Goal: Task Accomplishment & Management: Use online tool/utility

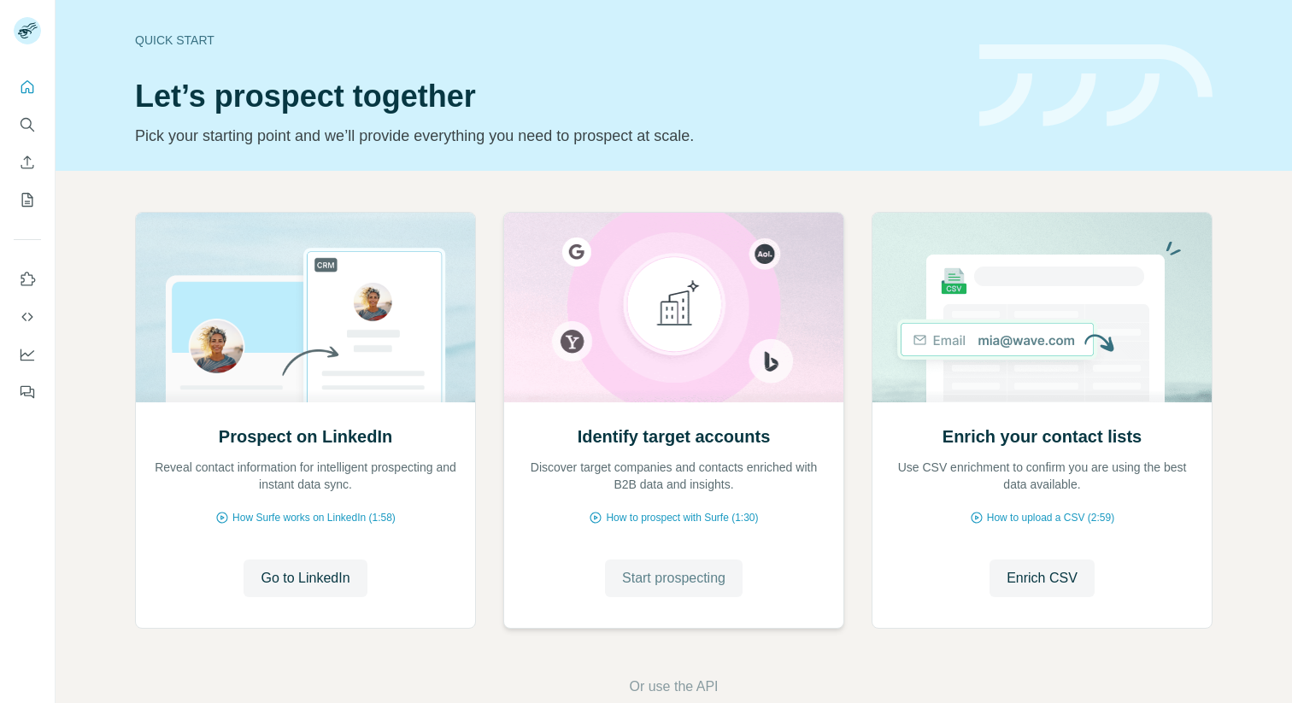
click at [656, 590] on button "Start prospecting" at bounding box center [674, 579] width 138 height 38
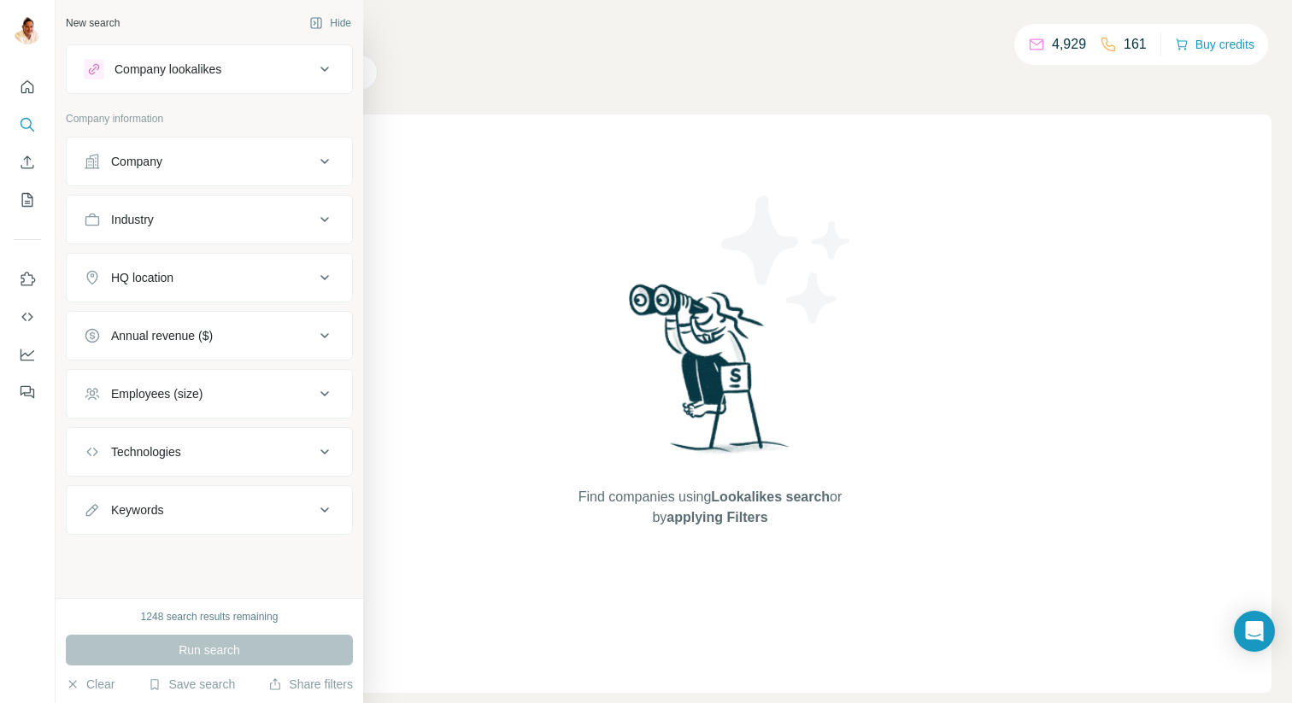
click at [169, 159] on div "Company" at bounding box center [199, 161] width 231 height 17
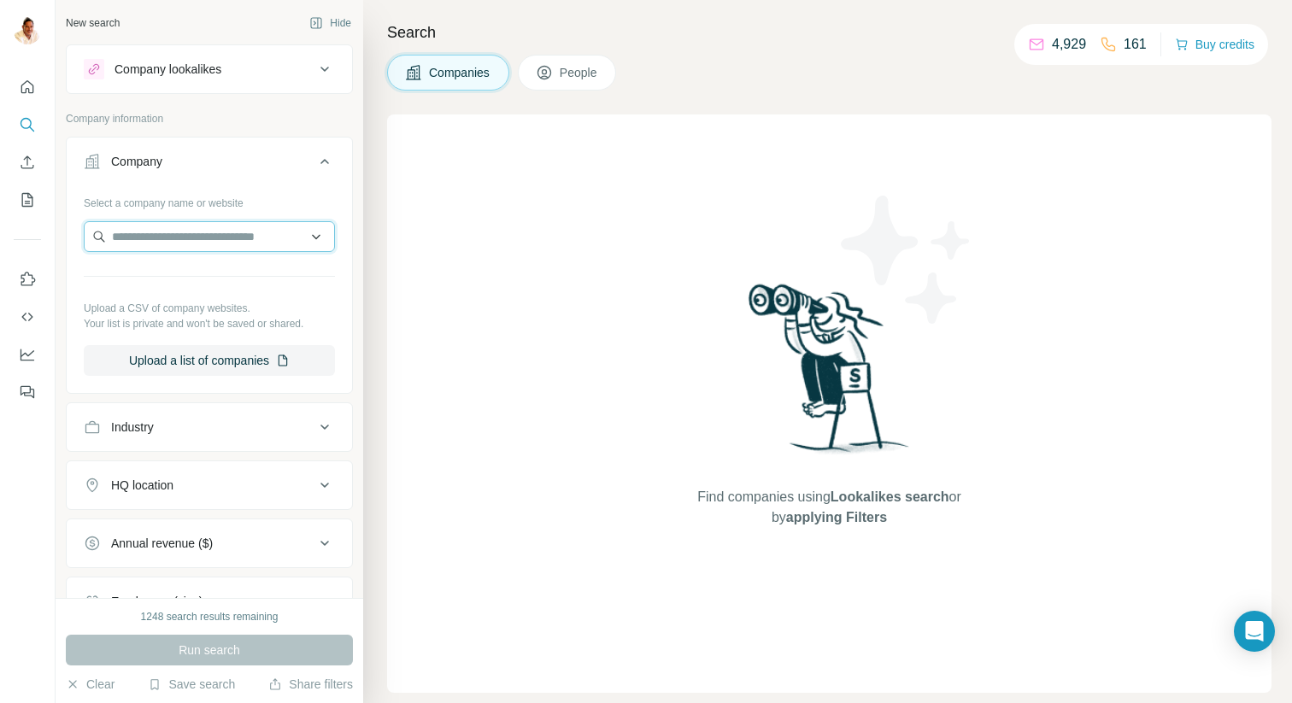
click at [268, 247] on input "text" at bounding box center [209, 236] width 251 height 31
paste input "**********"
type input "**********"
click at [220, 275] on div "Type to search" at bounding box center [209, 277] width 243 height 34
click at [216, 242] on input "text" at bounding box center [209, 236] width 251 height 31
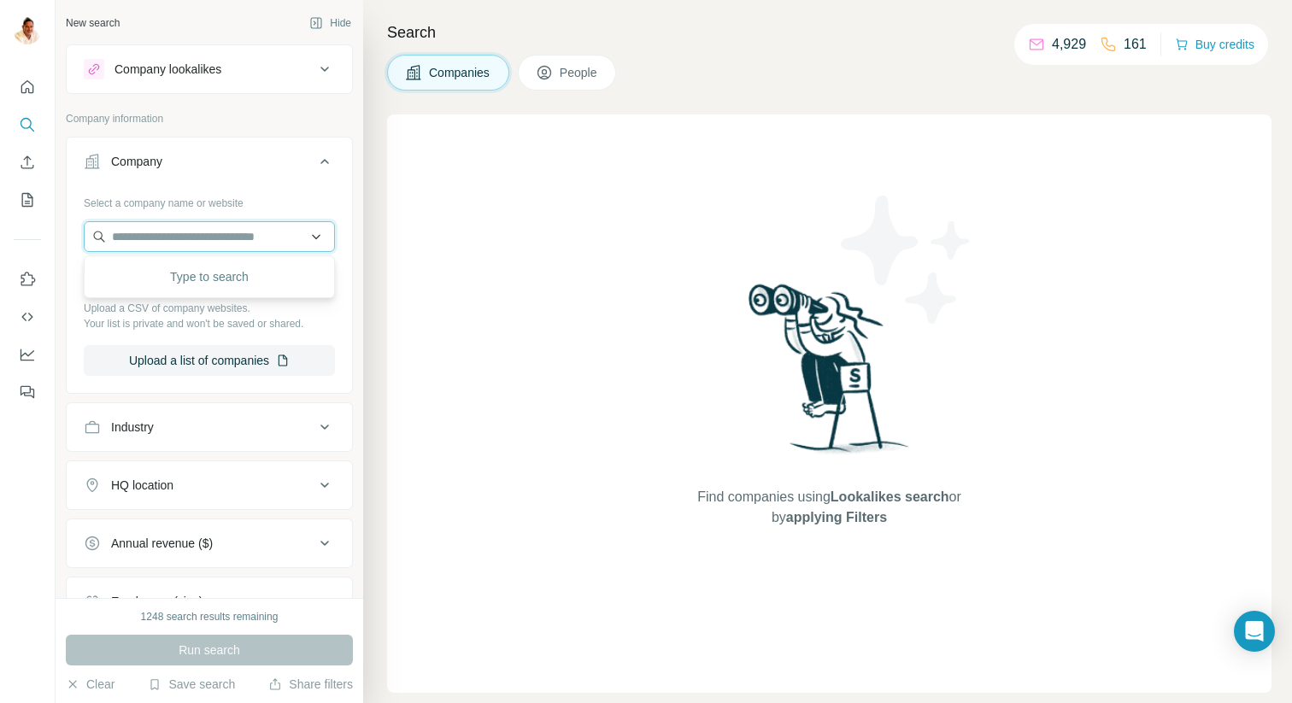
paste input "**********"
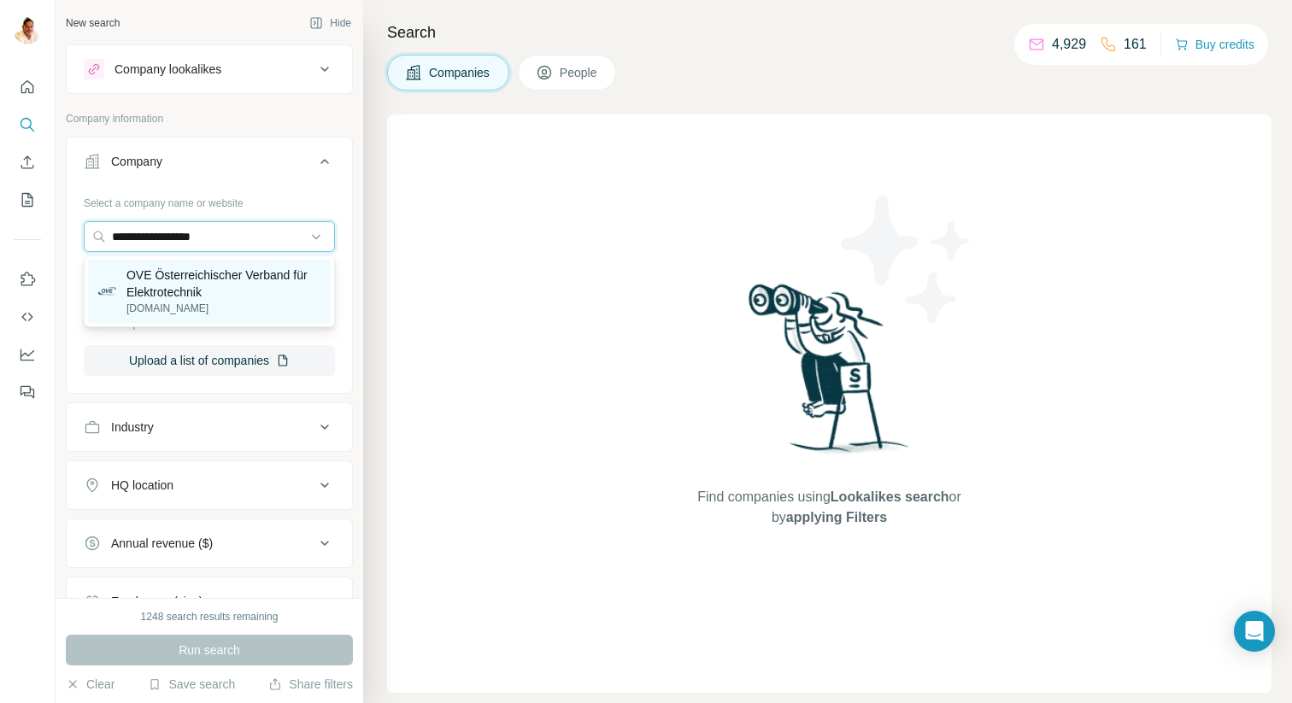
type input "**********"
click at [196, 286] on p "OVE Österreichischer Verband für Elektrotechnik" at bounding box center [223, 284] width 194 height 34
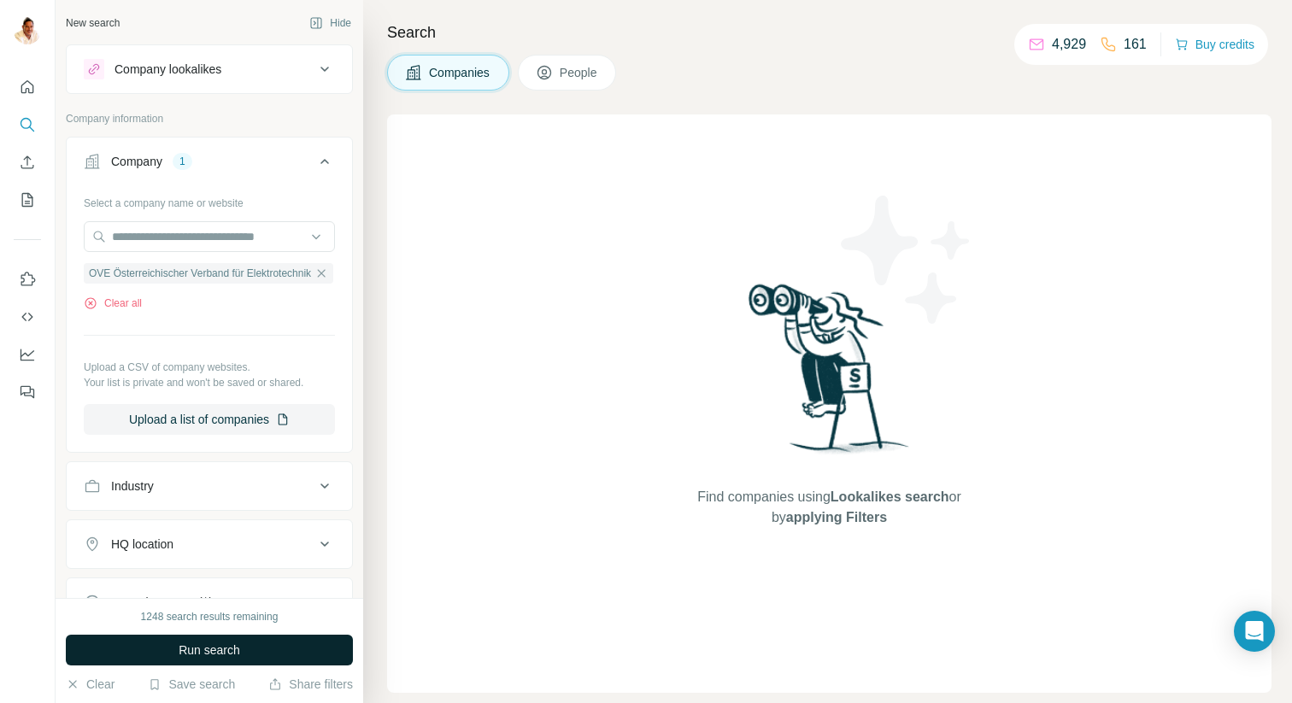
click at [210, 649] on span "Run search" at bounding box center [210, 650] width 62 height 17
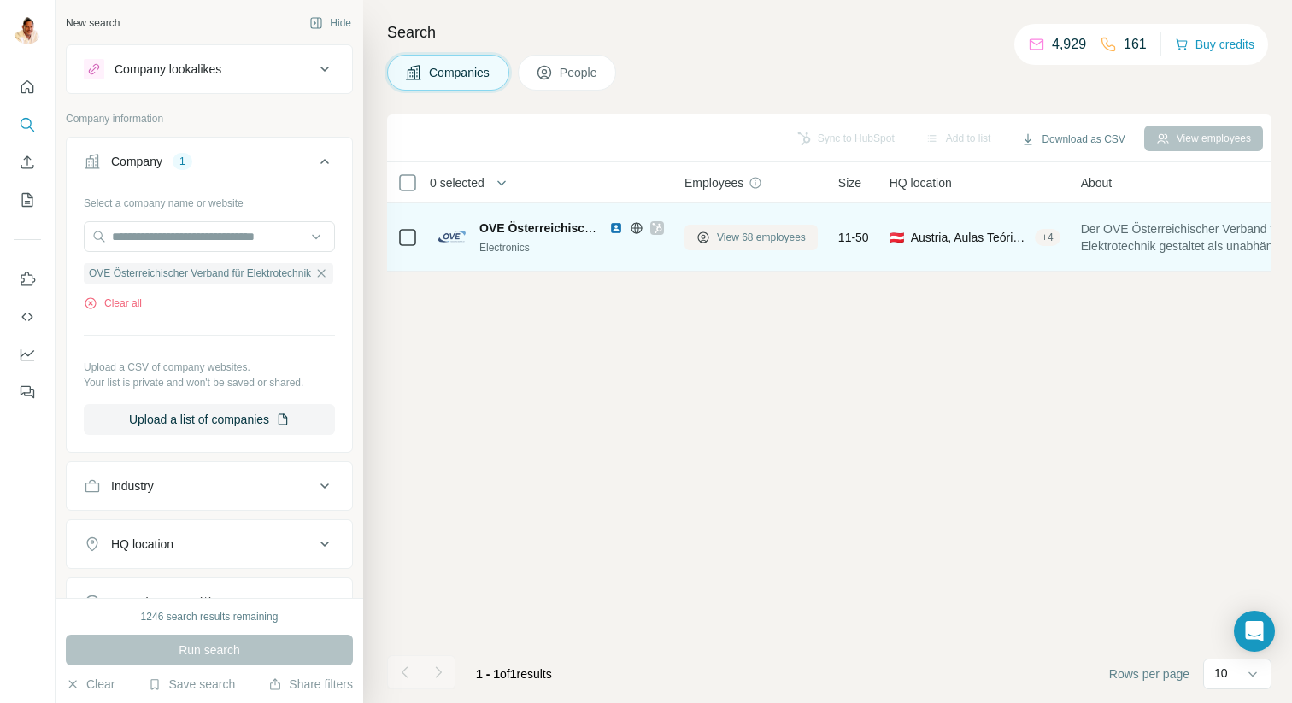
click at [744, 232] on span "View 68 employees" at bounding box center [761, 237] width 89 height 15
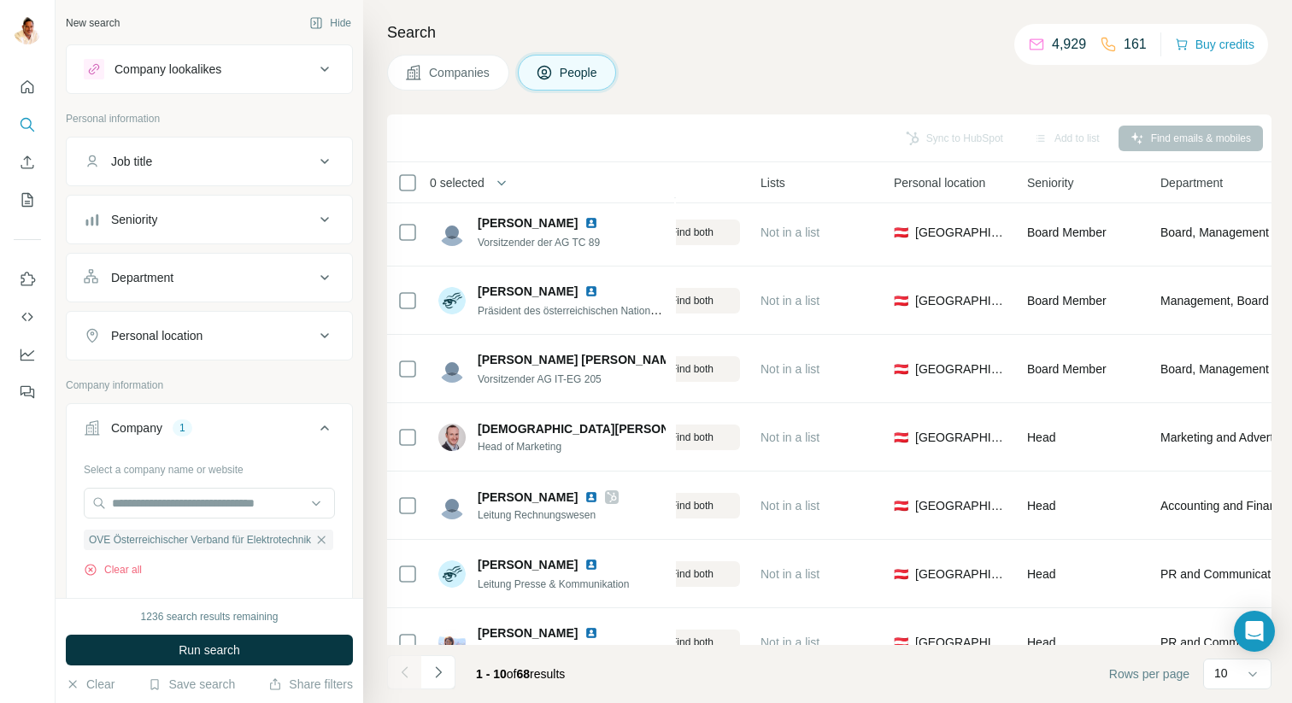
scroll to position [242, 420]
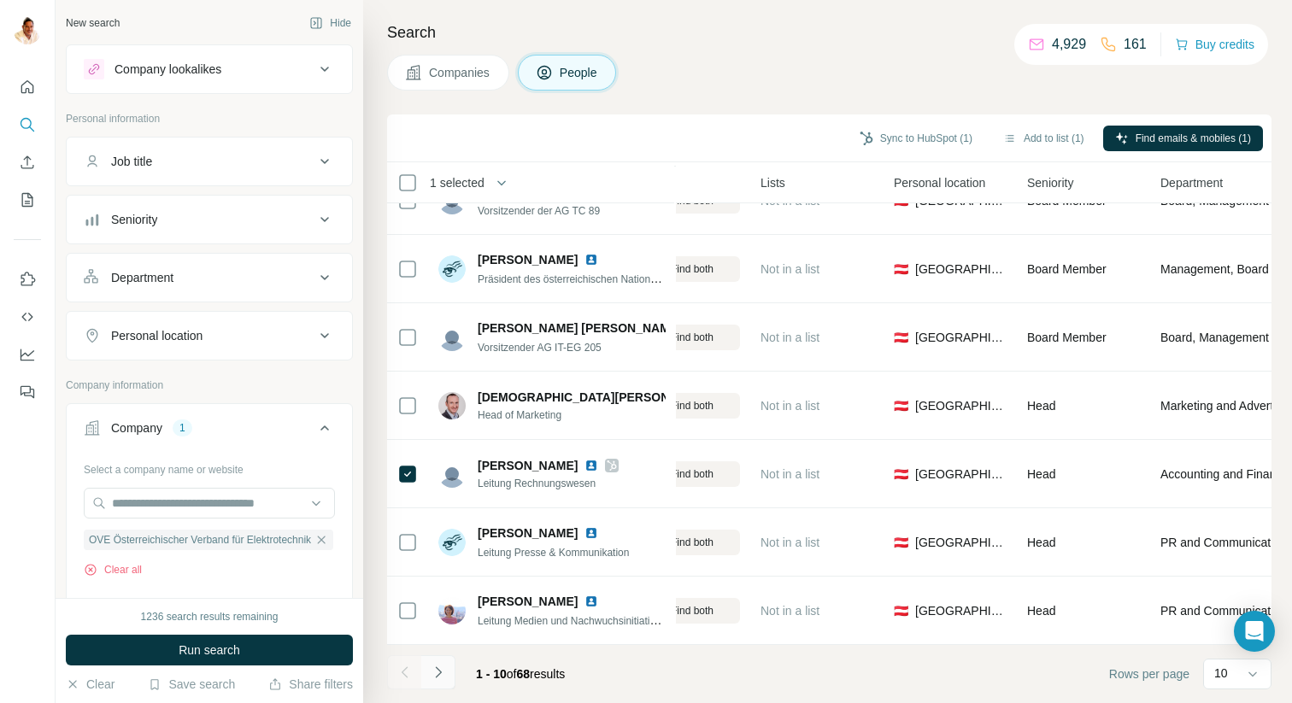
click at [438, 679] on icon "Navigate to next page" at bounding box center [438, 672] width 17 height 17
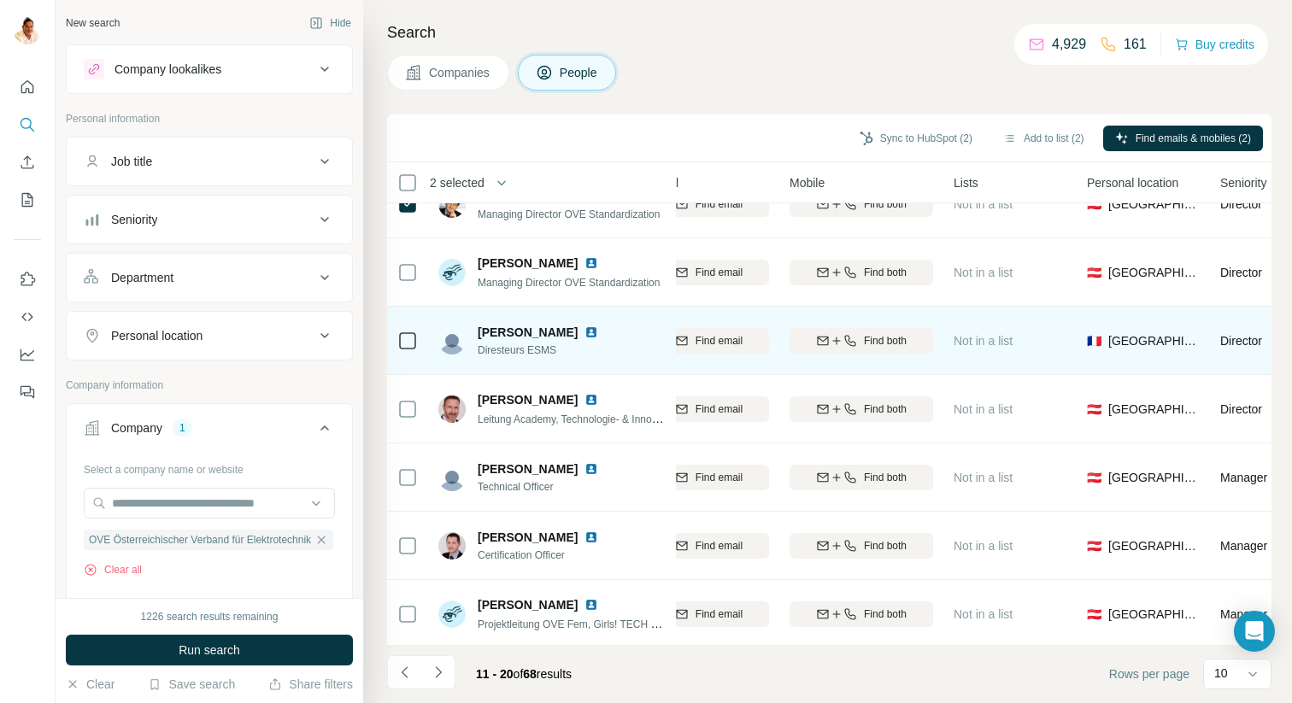
scroll to position [242, 227]
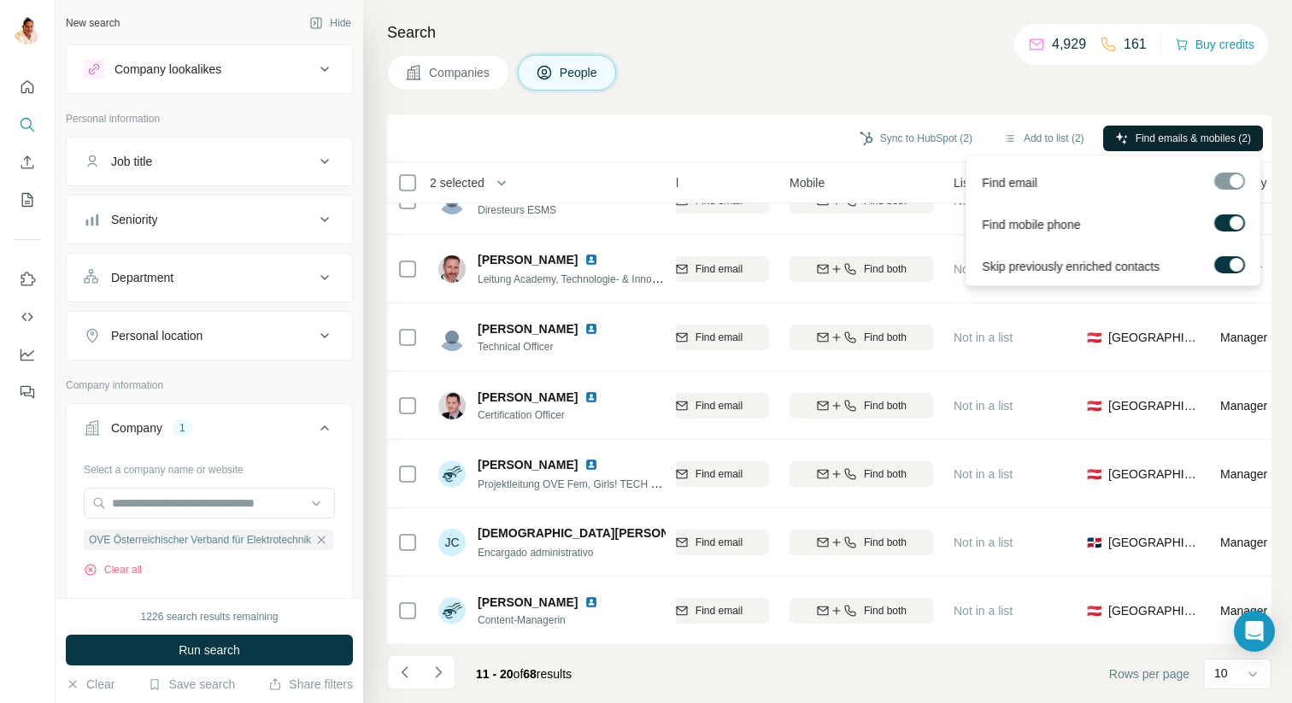
click at [1164, 139] on span "Find emails & mobiles (2)" at bounding box center [1193, 138] width 115 height 15
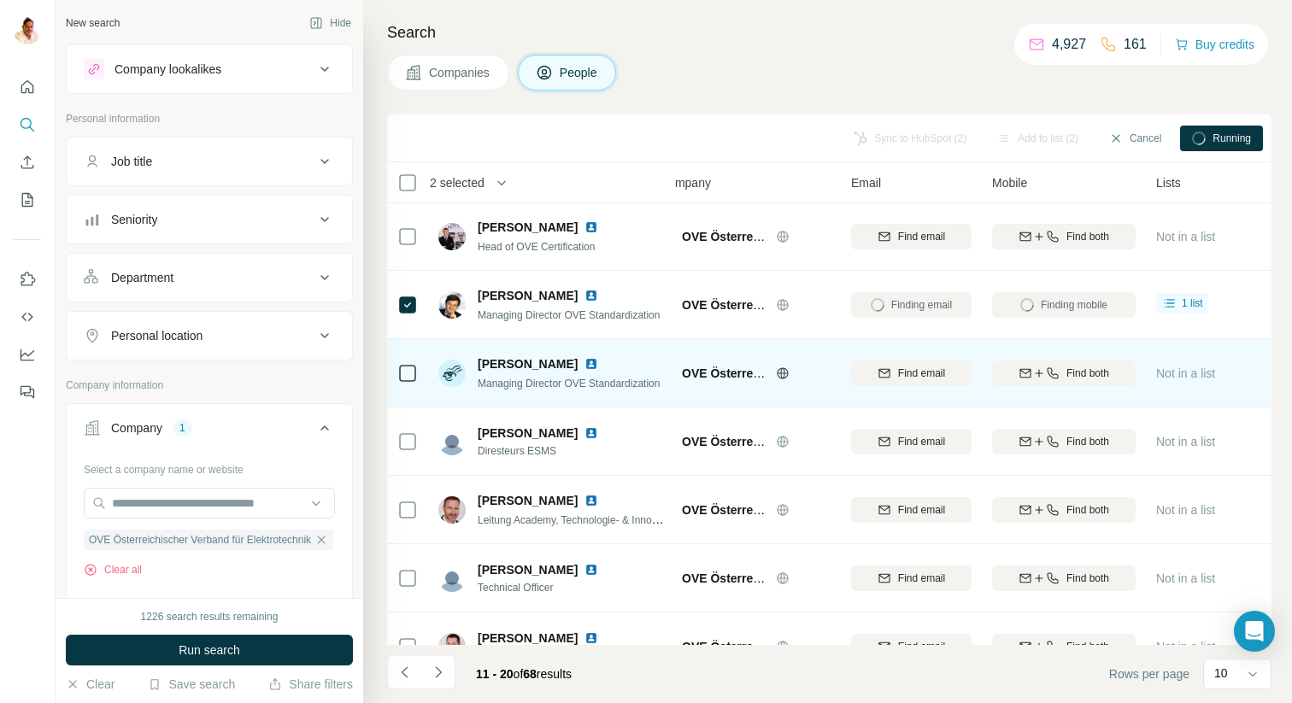
scroll to position [1, 0]
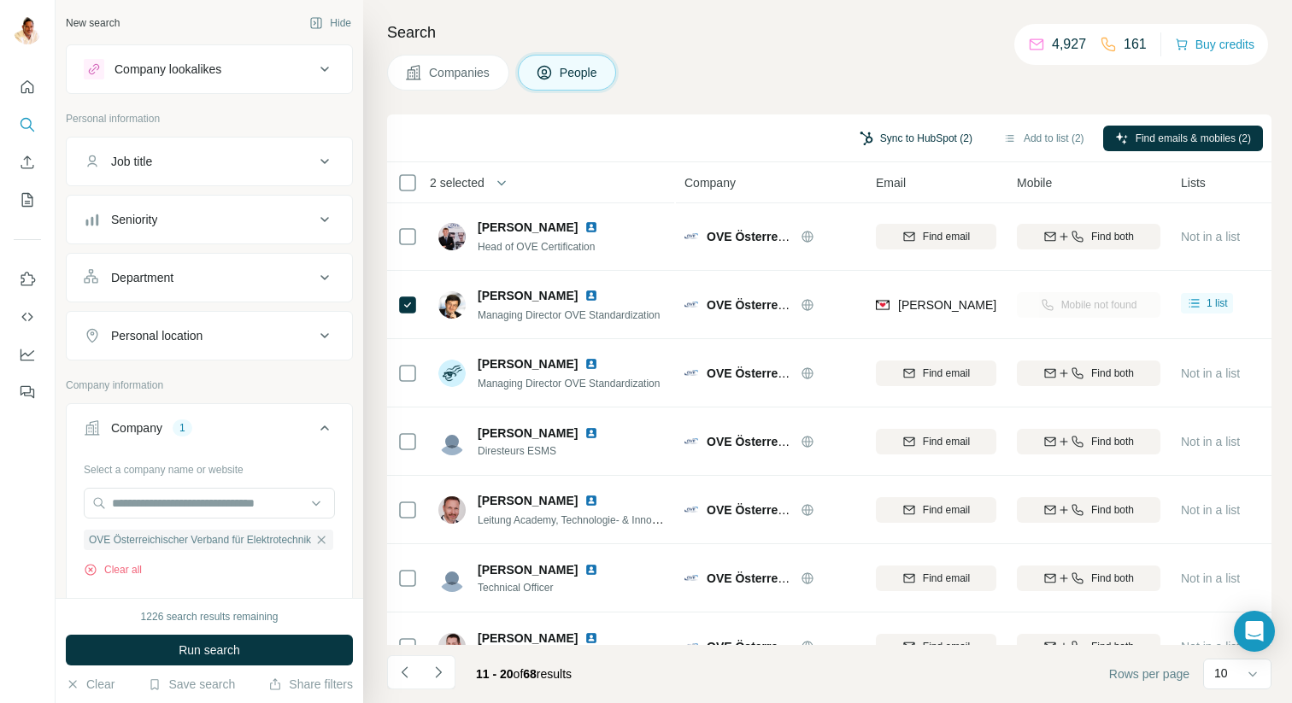
click at [874, 135] on button "Sync to HubSpot (2)" at bounding box center [916, 139] width 137 height 26
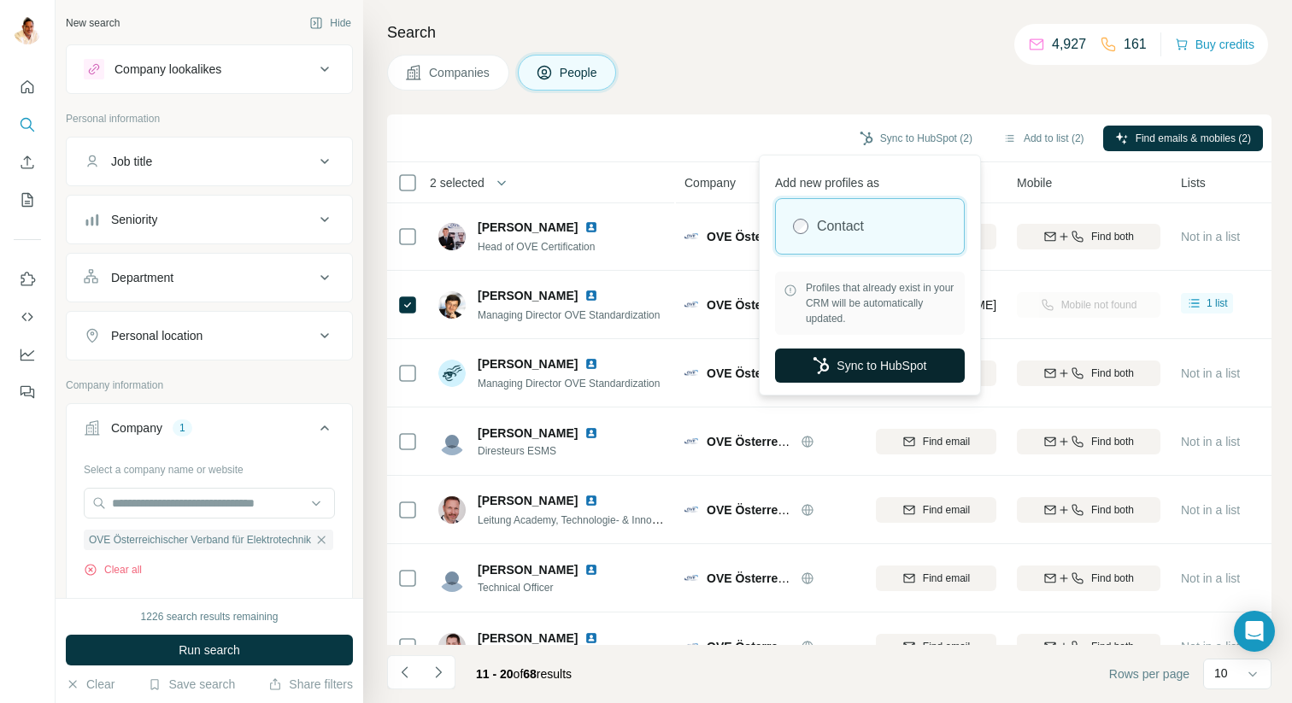
click at [851, 361] on button "Sync to HubSpot" at bounding box center [870, 366] width 190 height 34
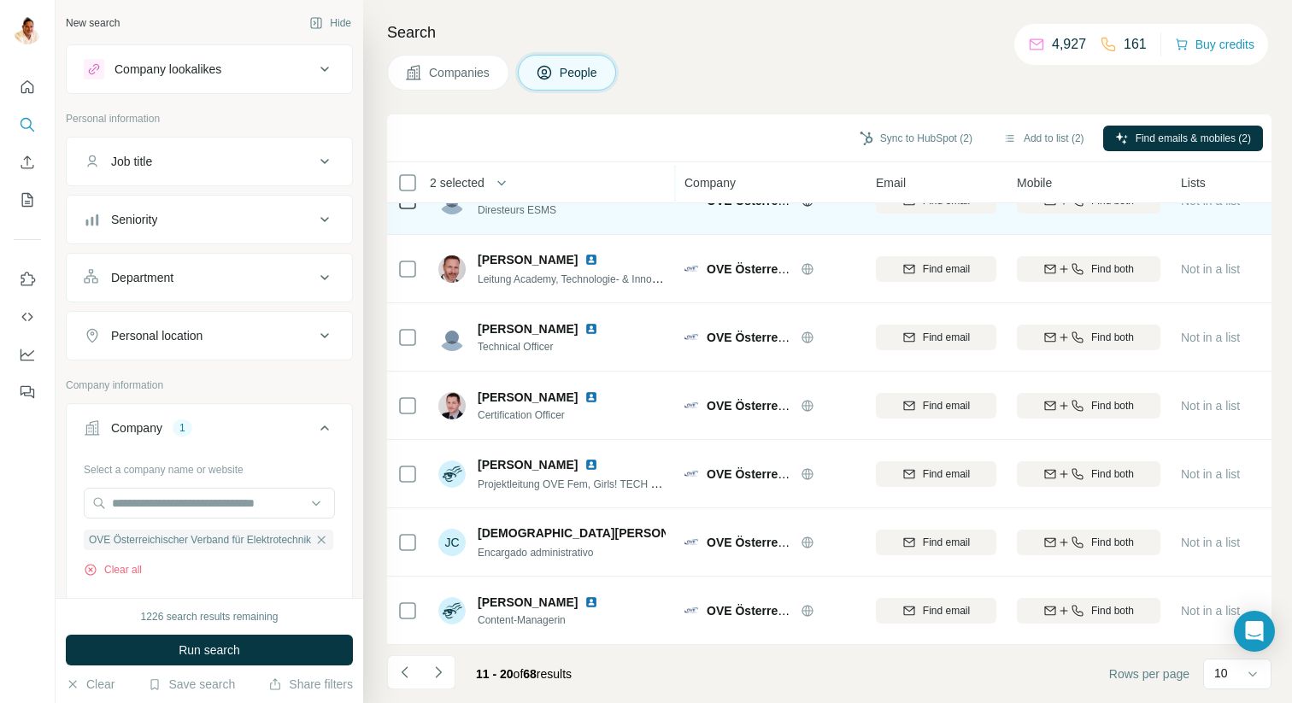
scroll to position [0, 0]
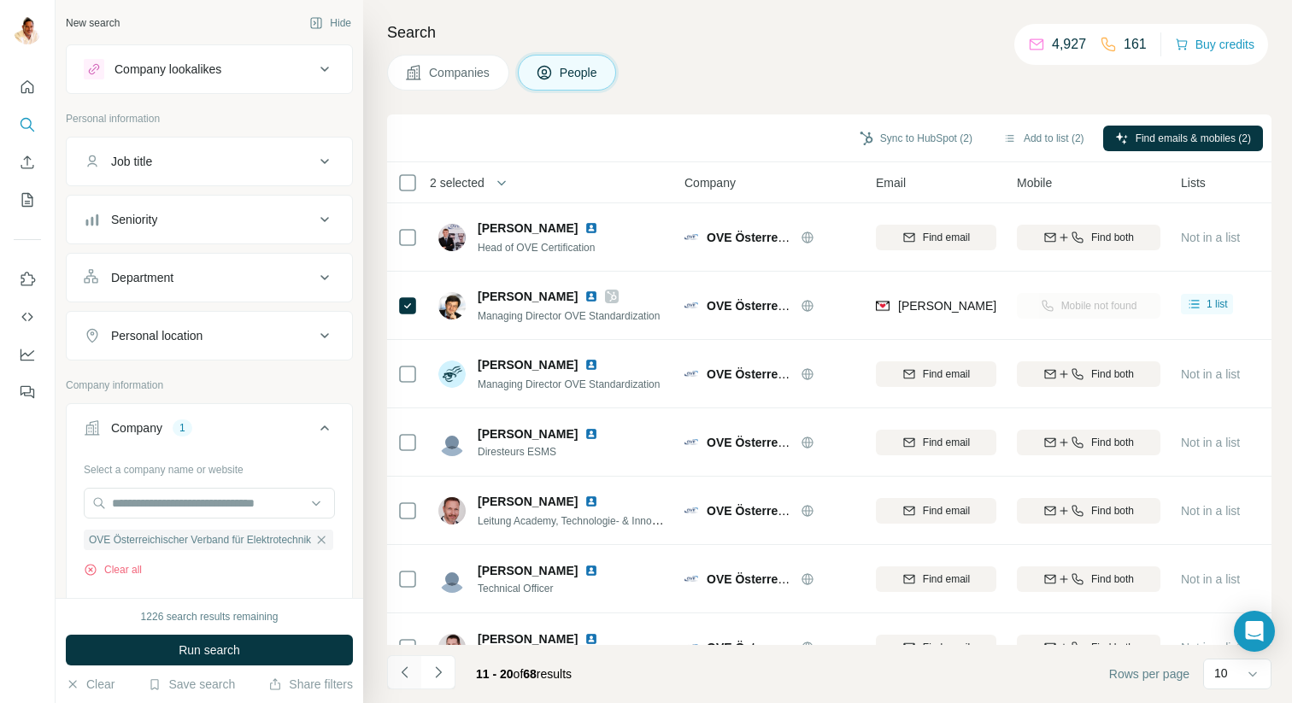
click at [390, 672] on button "Navigate to previous page" at bounding box center [404, 672] width 34 height 34
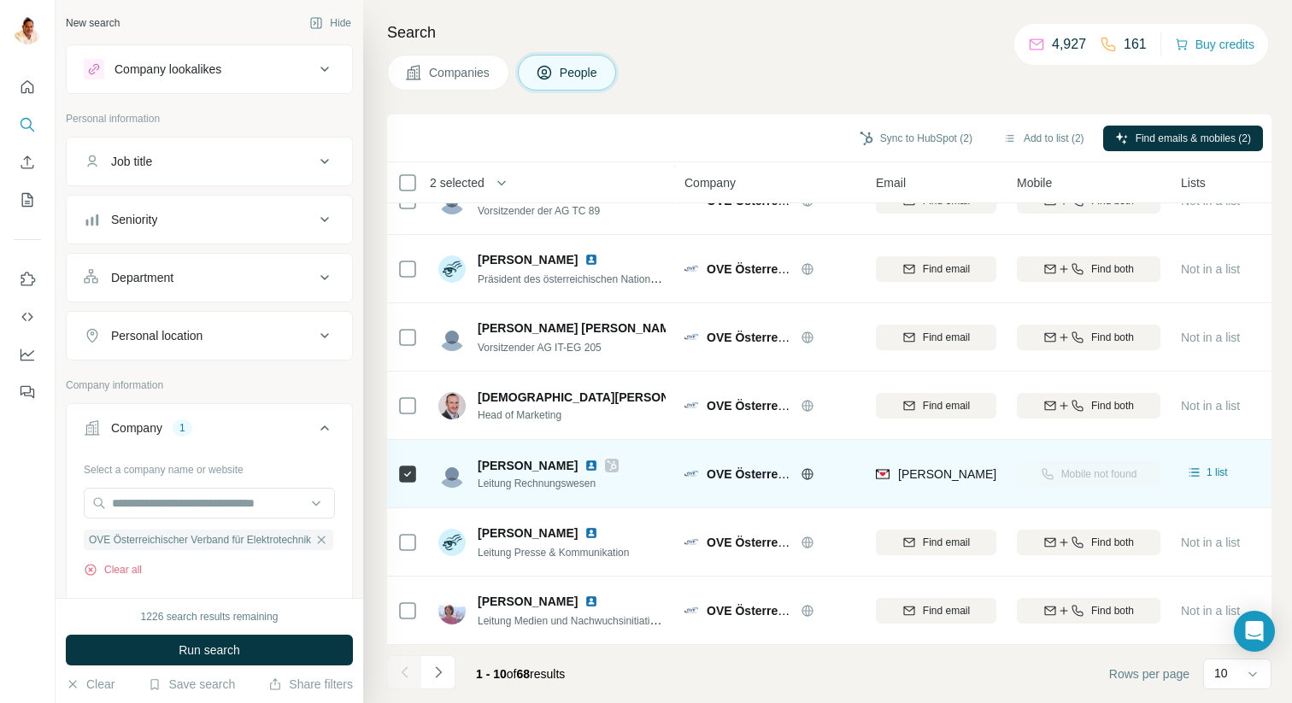
scroll to position [209, 0]
